Goal: Information Seeking & Learning: Learn about a topic

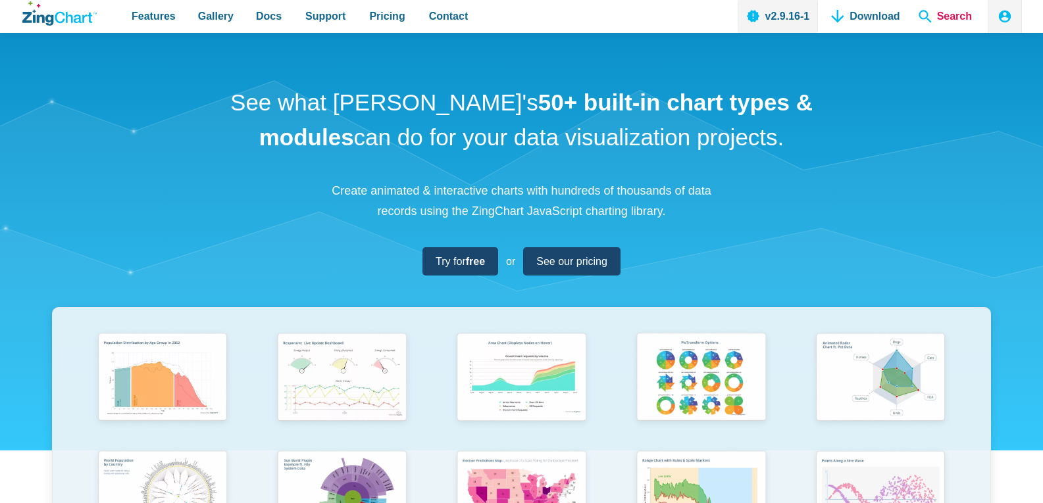
click at [950, 12] on span "Search" at bounding box center [945, 16] width 64 height 33
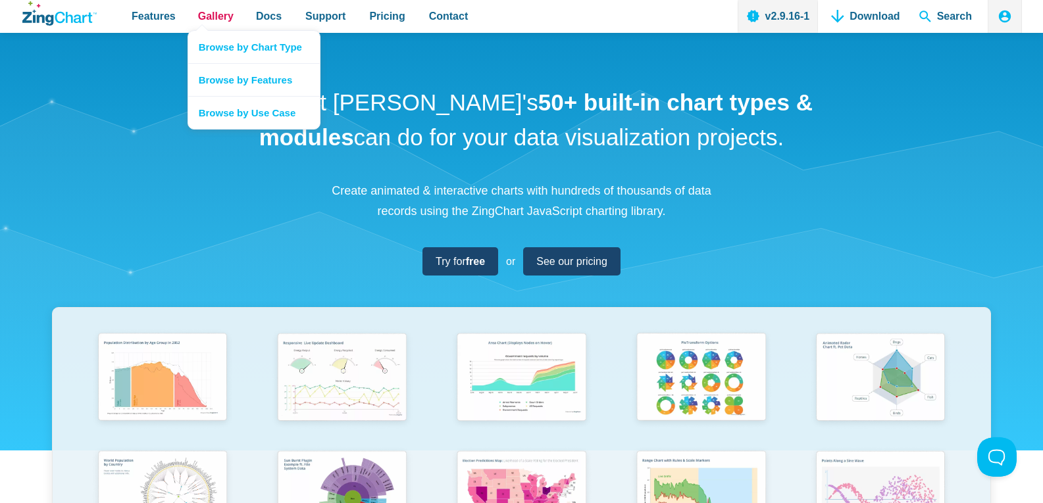
click at [203, 13] on span "Gallery" at bounding box center [216, 16] width 36 height 18
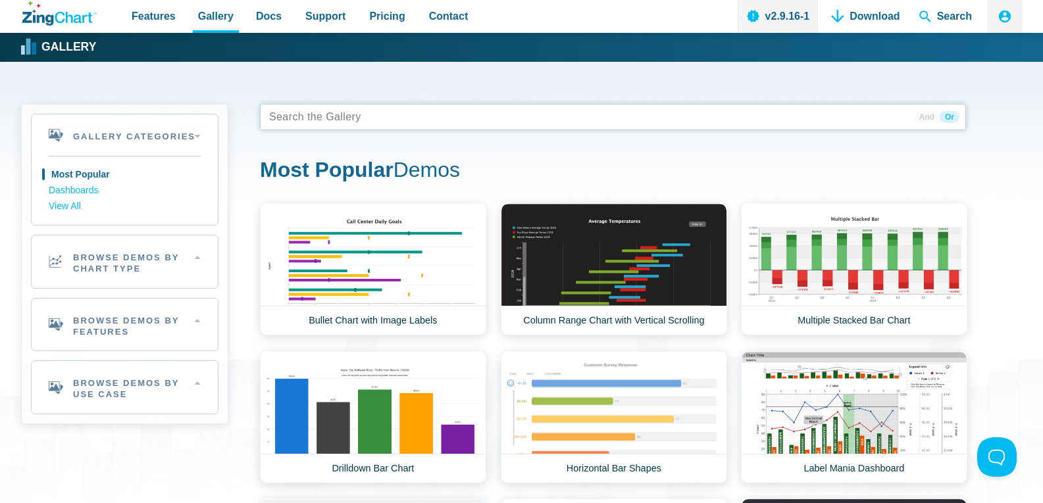
click at [363, 119] on tags "App Content" at bounding box center [613, 117] width 706 height 26
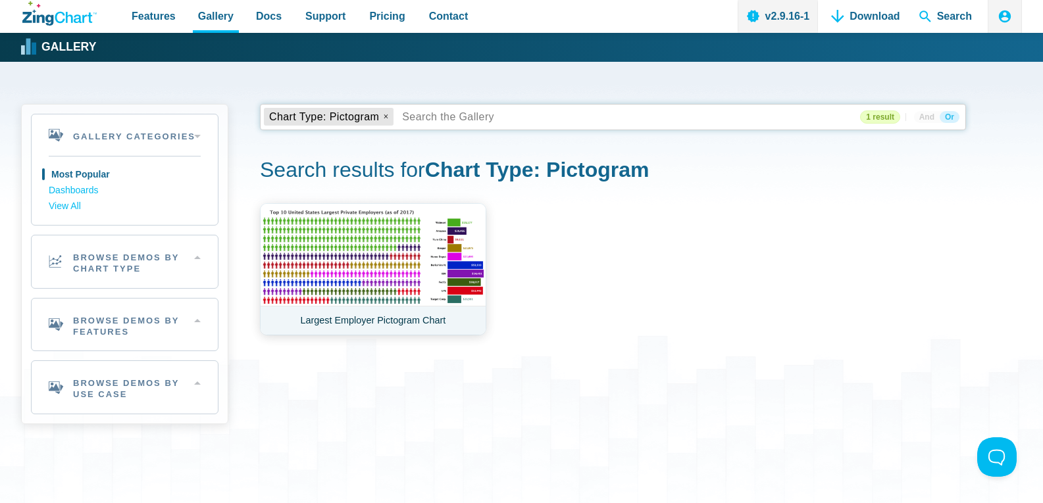
click at [359, 264] on link "Largest Employer Pictogram Chart" at bounding box center [373, 269] width 226 height 132
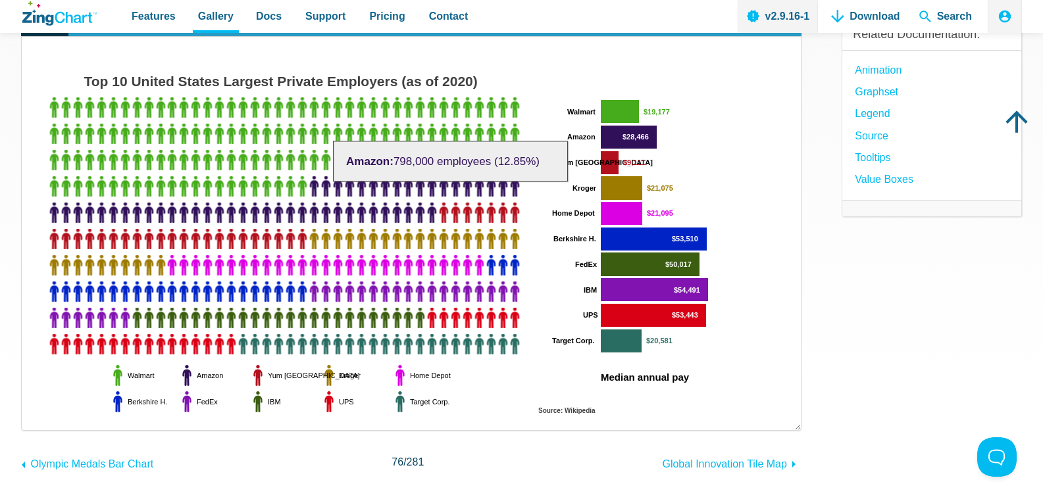
scroll to position [132, 0]
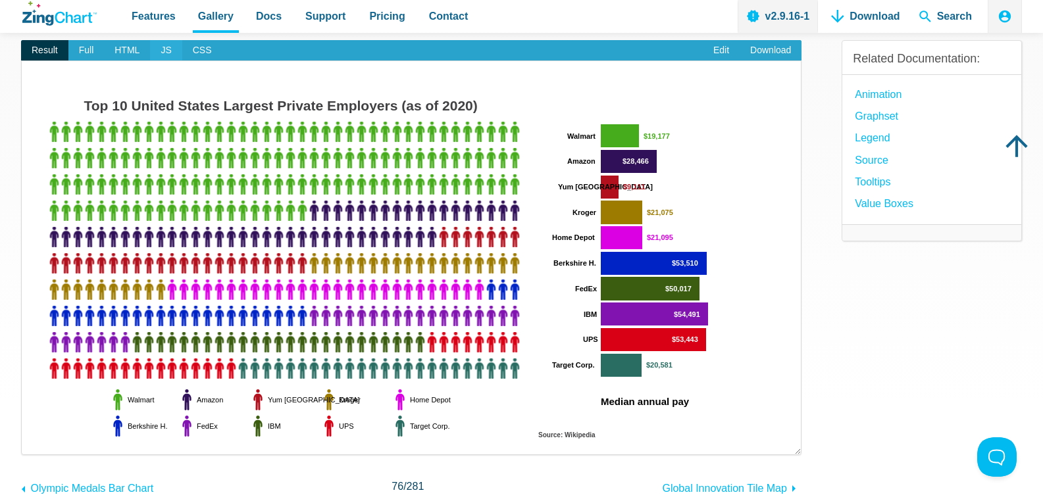
click at [159, 49] on span "JS" at bounding box center [166, 50] width 32 height 21
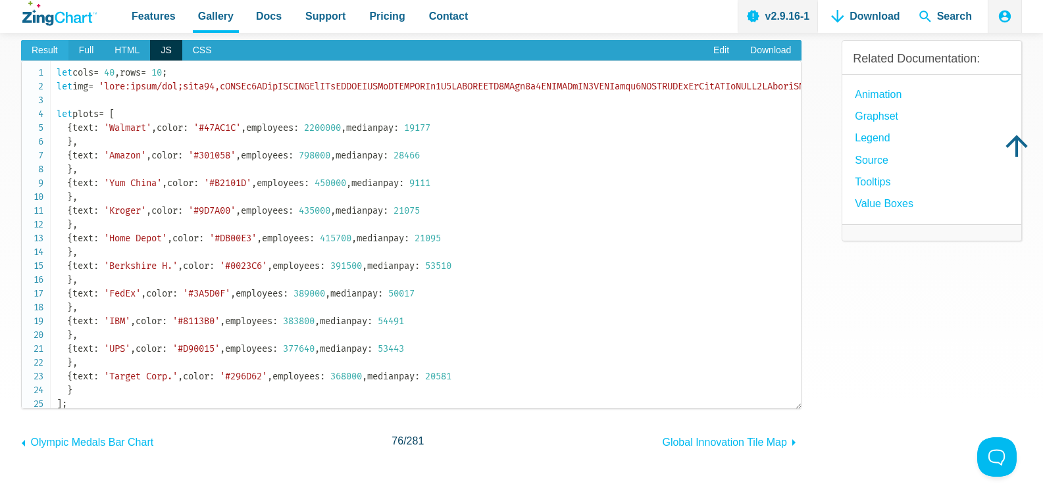
click at [49, 52] on span "Result" at bounding box center [44, 50] width 47 height 21
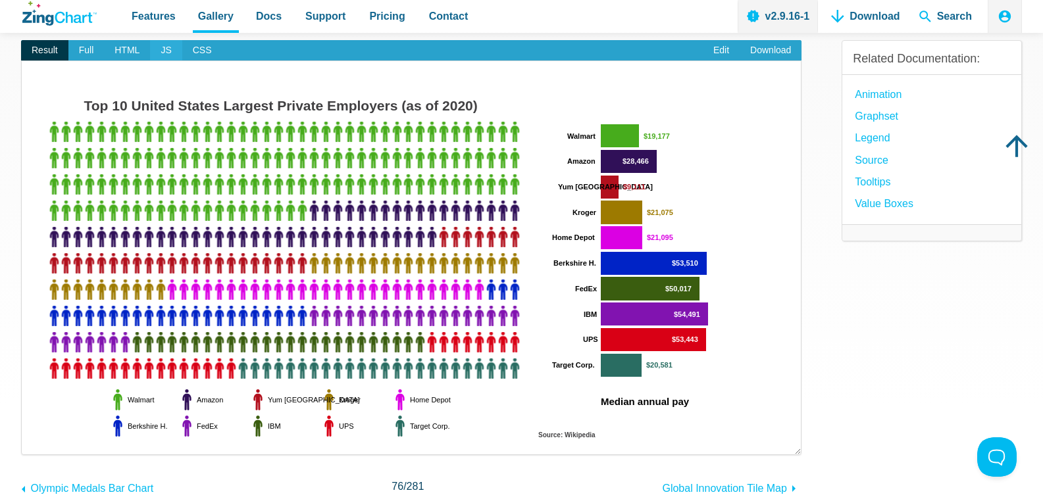
click at [162, 51] on span "JS" at bounding box center [166, 50] width 32 height 21
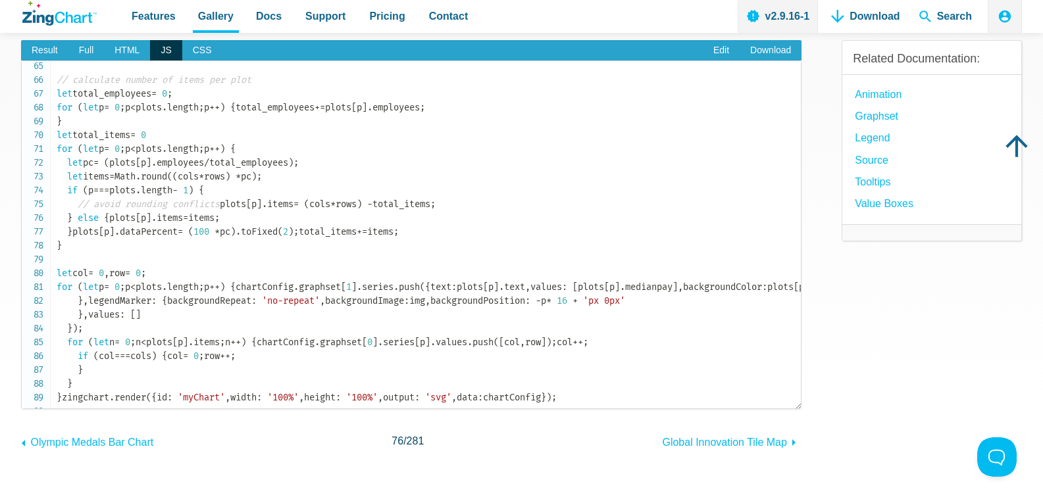
scroll to position [888, 0]
click at [54, 47] on span "Result" at bounding box center [44, 50] width 47 height 21
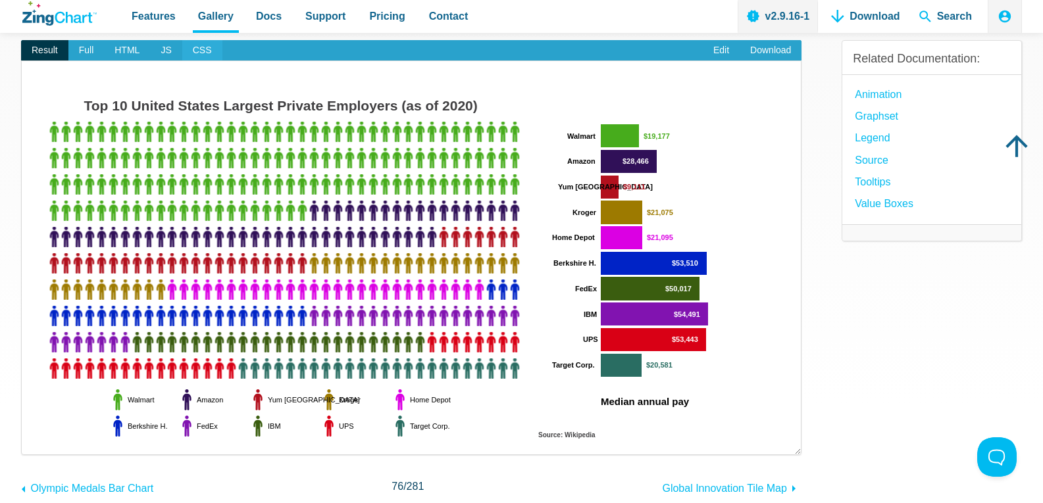
click at [196, 51] on span "CSS" at bounding box center [202, 50] width 40 height 21
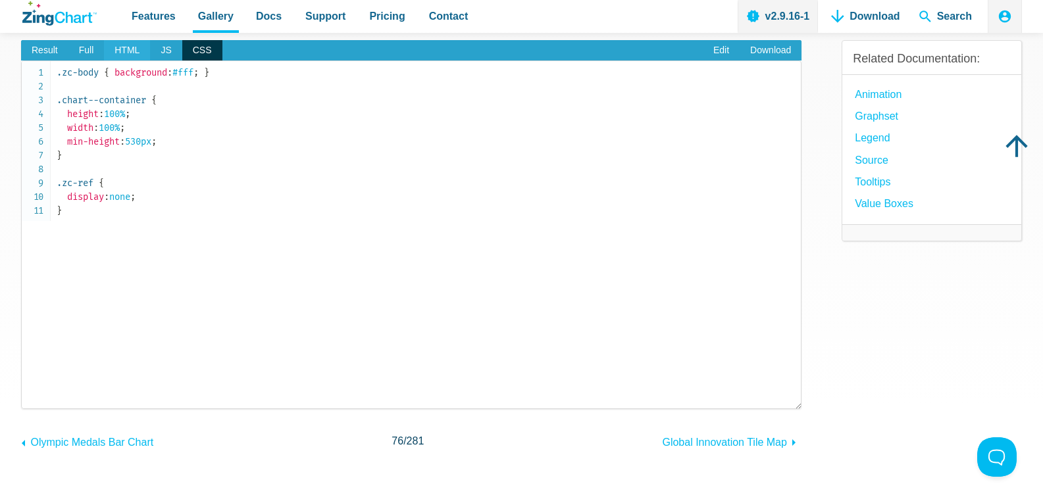
click at [121, 50] on span "HTML" at bounding box center [127, 50] width 46 height 21
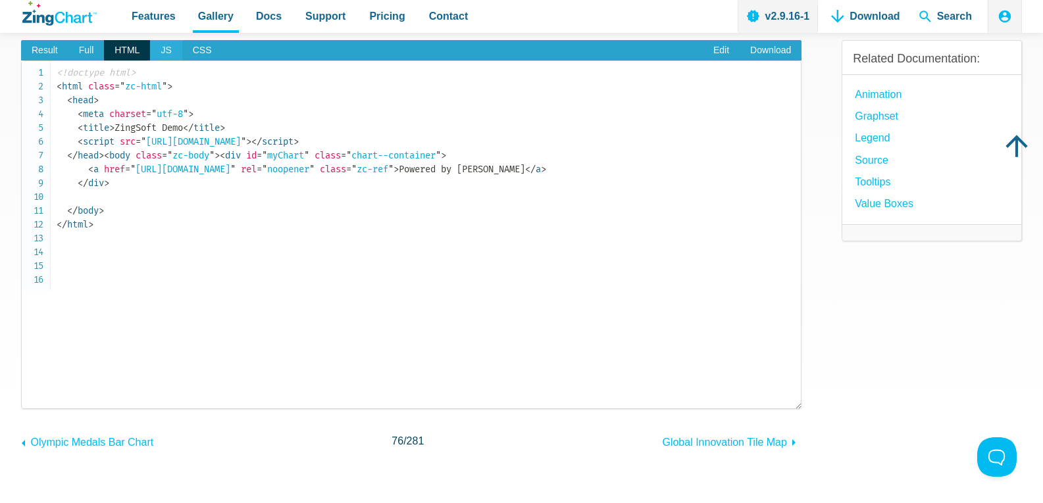
click at [161, 47] on span "JS" at bounding box center [166, 50] width 32 height 21
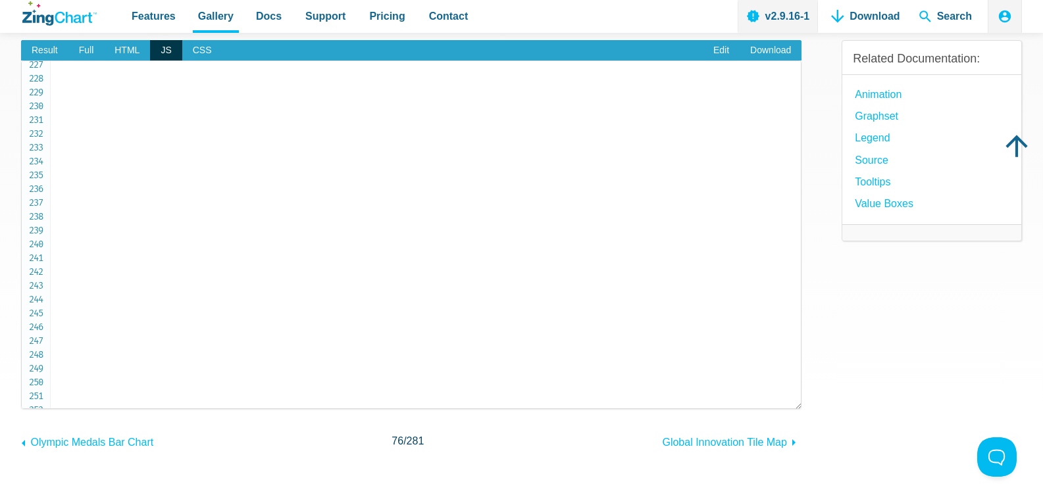
scroll to position [3258, 0]
click at [39, 46] on span "Result" at bounding box center [44, 50] width 47 height 21
